Goal: Task Accomplishment & Management: Use online tool/utility

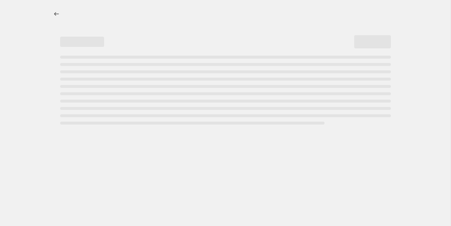
select select "percentage"
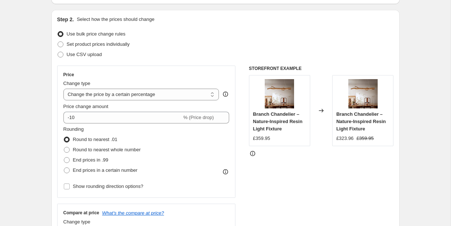
scroll to position [86, 0]
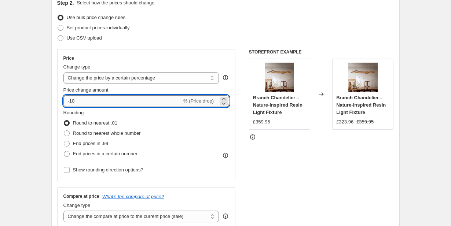
click at [100, 100] on input "-10" at bounding box center [122, 101] width 118 height 12
type input "-1"
type input "-20"
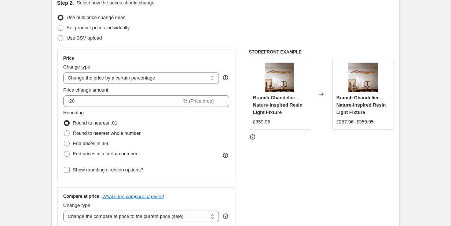
click at [66, 171] on input "Show rounding direction options?" at bounding box center [67, 170] width 6 height 6
checkbox input "true"
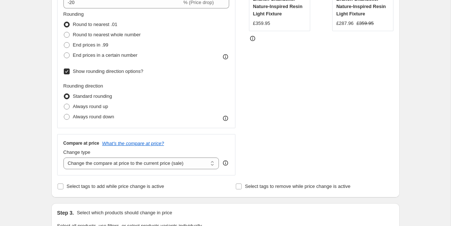
scroll to position [156, 0]
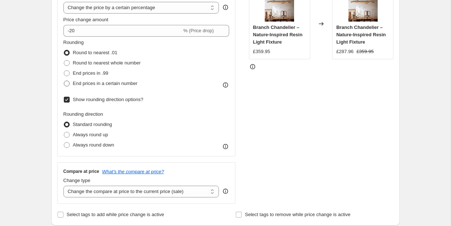
click at [91, 84] on span "End prices in a certain number" at bounding box center [105, 83] width 64 height 5
click at [64, 81] on input "End prices in a certain number" at bounding box center [64, 81] width 0 height 0
radio input "true"
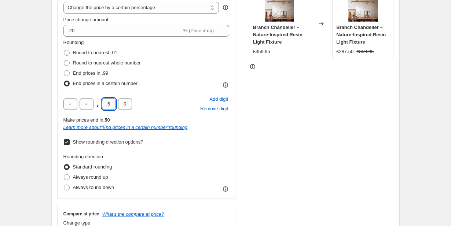
click at [113, 104] on input "5" at bounding box center [109, 104] width 14 height 12
type input "9"
click at [326, 143] on div "STOREFRONT EXAMPLE Branch Chandelier – Nature-Inspired Resin Light Fixture £359…" at bounding box center [321, 112] width 145 height 267
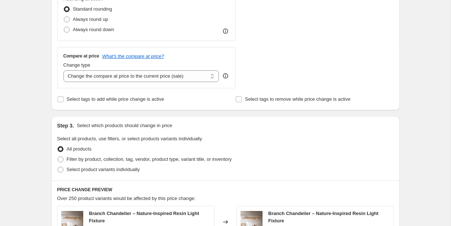
scroll to position [315, 0]
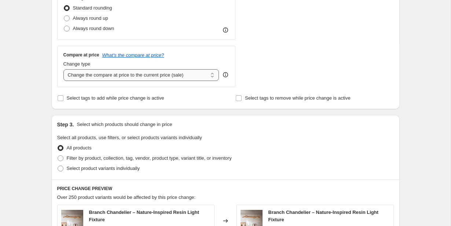
click at [154, 74] on select "Change the compare at price to the current price (sale) Change the compare at p…" at bounding box center [141, 75] width 156 height 12
select select "percentage"
click at [63, 69] on select "Change the compare at price to the current price (sale) Change the compare at p…" at bounding box center [141, 75] width 156 height 12
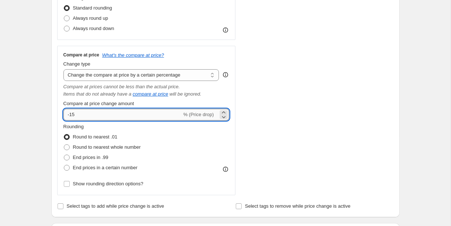
click at [91, 116] on input "-15" at bounding box center [122, 115] width 118 height 12
type input "-1"
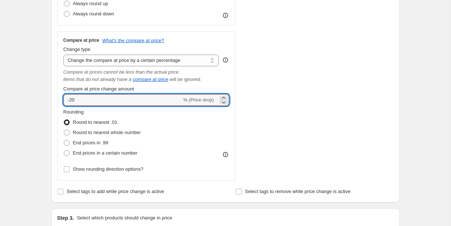
scroll to position [331, 0]
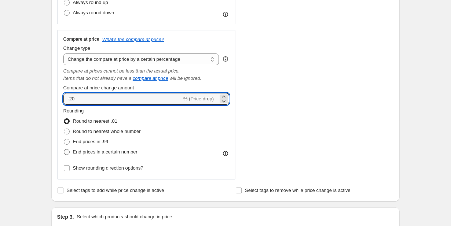
type input "-20"
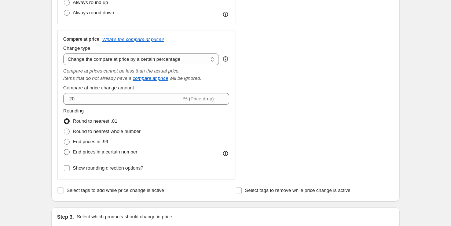
click at [89, 154] on span "End prices in a certain number" at bounding box center [105, 151] width 64 height 5
click at [64, 149] on input "End prices in a certain number" at bounding box center [64, 149] width 0 height 0
radio input "true"
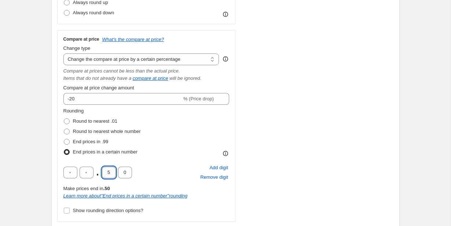
click at [112, 173] on input "5" at bounding box center [109, 173] width 14 height 12
type input "9"
click at [306, 160] on div "STOREFRONT EXAMPLE Branch Chandelier – Nature-Inspired Resin Light Fixture £359…" at bounding box center [321, 13] width 145 height 418
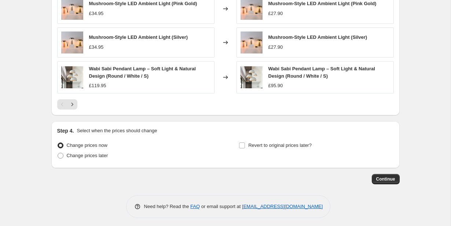
scroll to position [747, 0]
click at [388, 180] on span "Continue" at bounding box center [385, 179] width 19 height 6
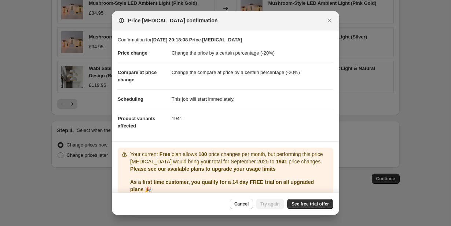
scroll to position [30, 0]
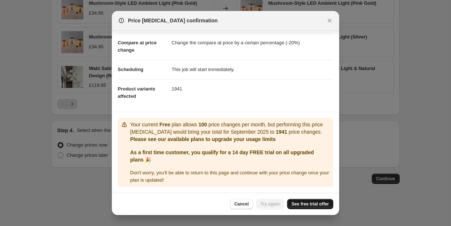
click at [299, 203] on span "See free trial offer" at bounding box center [309, 204] width 37 height 6
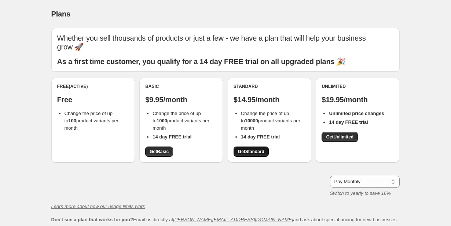
click at [253, 149] on span "Get Standard" at bounding box center [251, 152] width 26 height 6
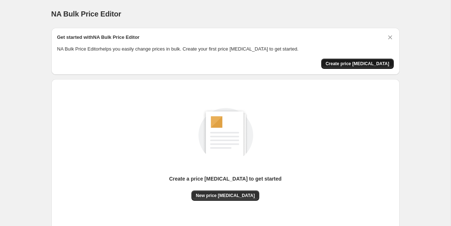
click at [366, 64] on span "Create price change job" at bounding box center [357, 64] width 64 height 6
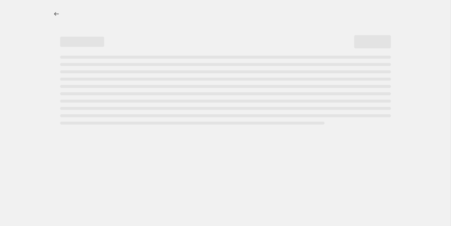
select select "percentage"
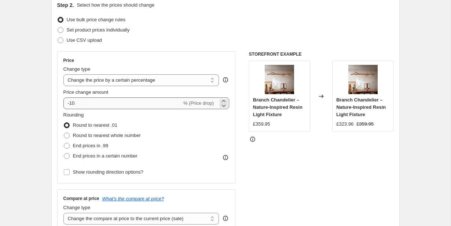
scroll to position [88, 0]
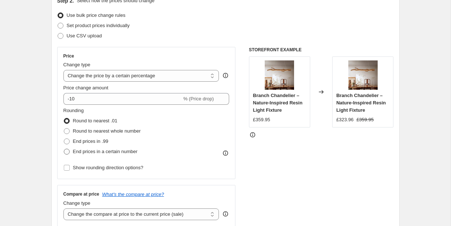
click at [88, 149] on span "End prices in a certain number" at bounding box center [105, 151] width 64 height 5
click at [64, 149] on input "End prices in a certain number" at bounding box center [64, 149] width 0 height 0
radio input "true"
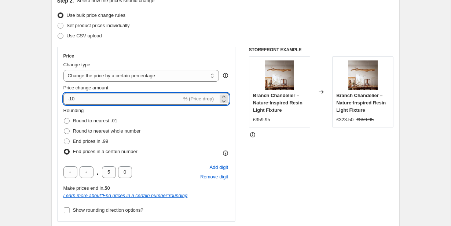
click at [90, 96] on input "-10" at bounding box center [122, 99] width 118 height 12
type input "-1"
type input "-20"
click at [105, 73] on select "Change the price to a certain amount Change the price by a certain amount Chang…" at bounding box center [141, 76] width 156 height 12
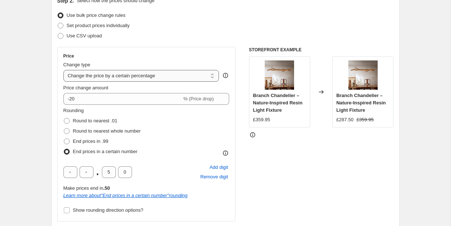
click at [63, 70] on select "Change the price to a certain amount Change the price by a certain amount Chang…" at bounding box center [141, 76] width 156 height 12
click at [111, 171] on input "5" at bounding box center [109, 172] width 14 height 12
type input "9"
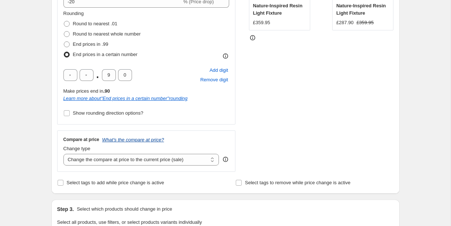
scroll to position [201, 0]
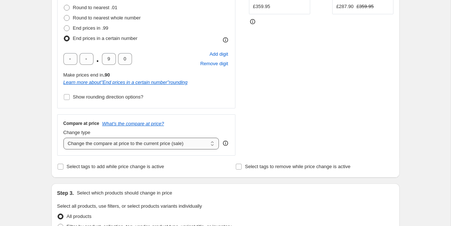
click at [110, 141] on select "Change the compare at price to the current price (sale) Change the compare at p…" at bounding box center [141, 144] width 156 height 12
select select "percentage"
click at [63, 138] on select "Change the compare at price to the current price (sale) Change the compare at p…" at bounding box center [141, 144] width 156 height 12
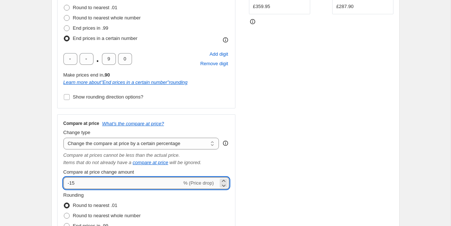
click at [101, 182] on input "-15" at bounding box center [122, 183] width 118 height 12
type input "-1"
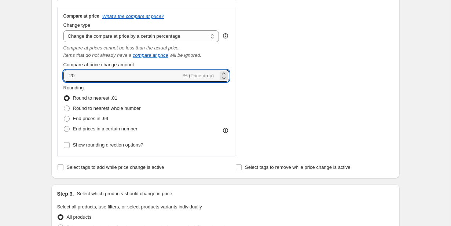
scroll to position [309, 0]
type input "-20"
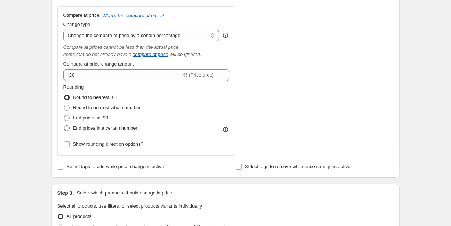
click at [93, 129] on span "End prices in a certain number" at bounding box center [105, 127] width 64 height 5
click at [64, 126] on input "End prices in a certain number" at bounding box center [64, 125] width 0 height 0
radio input "true"
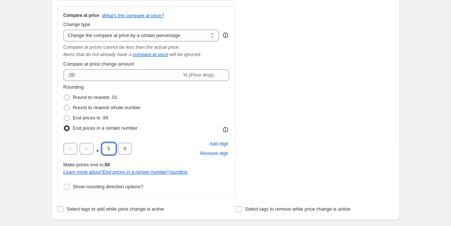
click at [114, 151] on input "5" at bounding box center [109, 149] width 14 height 12
type input "9"
click at [26, 151] on div "Create new price change job. This page is ready Create new price change job Dra…" at bounding box center [225, 156] width 450 height 930
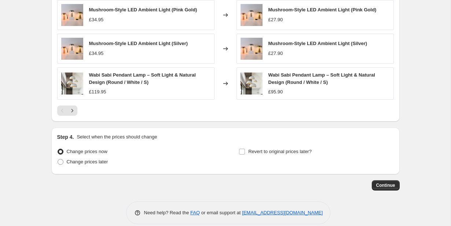
scroll to position [704, 0]
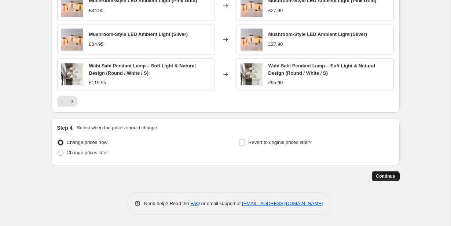
click at [381, 174] on span "Continue" at bounding box center [385, 176] width 19 height 6
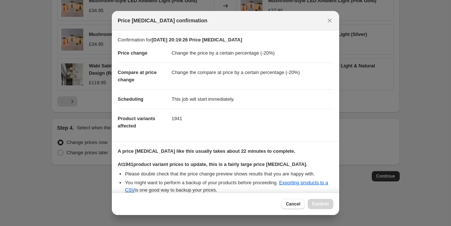
scroll to position [78, 0]
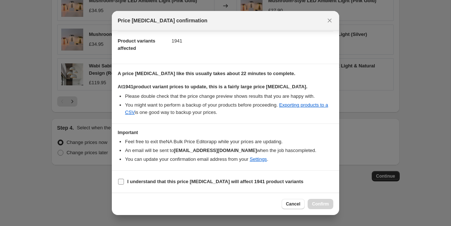
click at [172, 181] on b "I understand that this price [MEDICAL_DATA] will affect 1941 product variants" at bounding box center [215, 181] width 176 height 5
click at [124, 181] on input "I understand that this price [MEDICAL_DATA] will affect 1941 product variants" at bounding box center [121, 182] width 6 height 6
checkbox input "true"
click at [321, 205] on span "Confirm" at bounding box center [320, 204] width 17 height 6
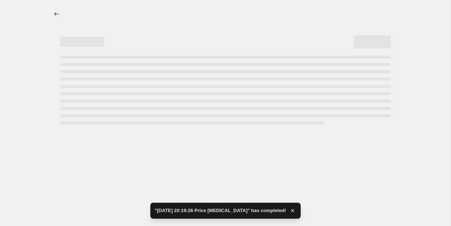
select select "percentage"
